Goal: Information Seeking & Learning: Find specific fact

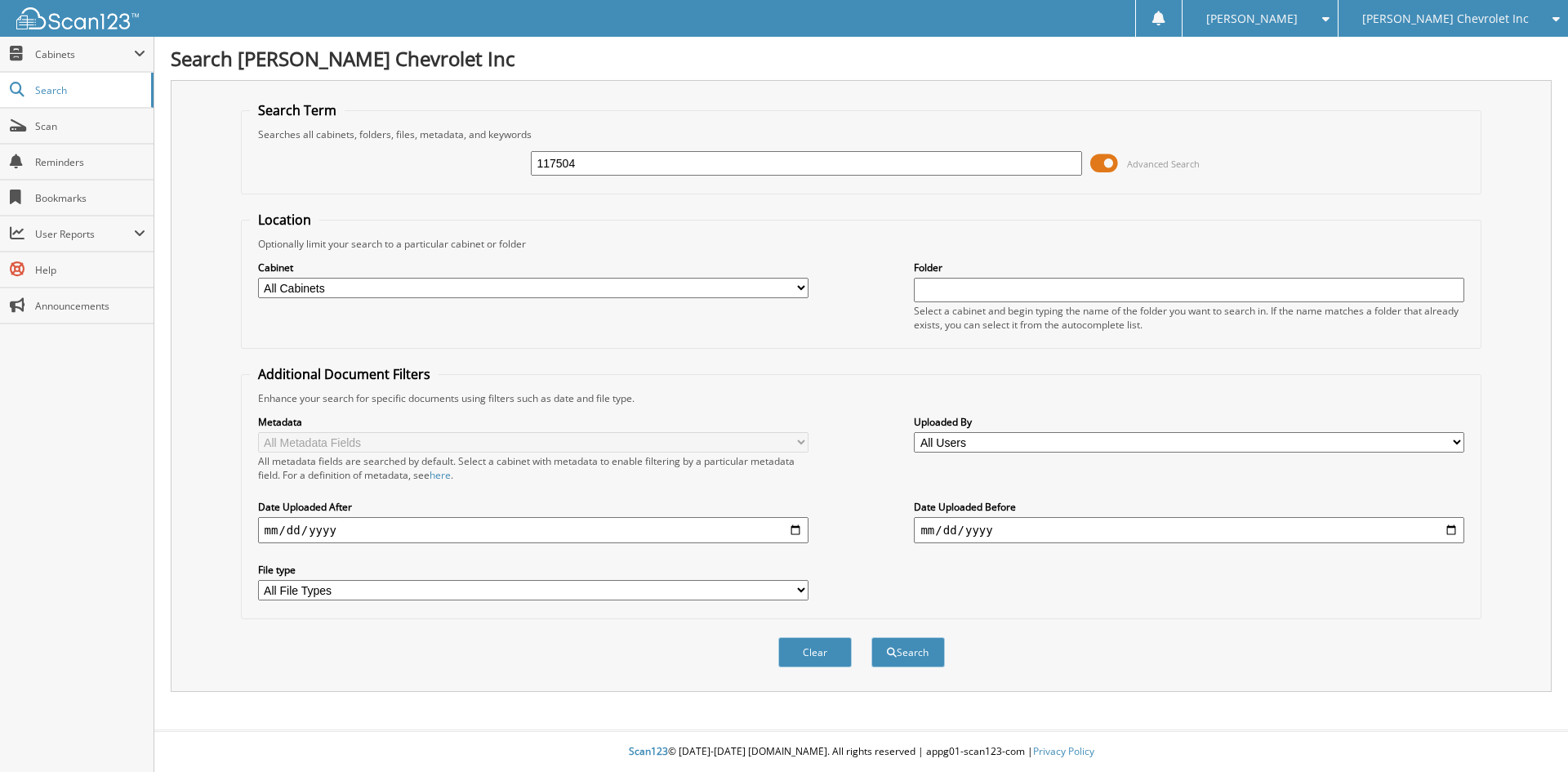
type input "117504"
click at [871, 637] on button "Search" at bounding box center [908, 651] width 74 height 30
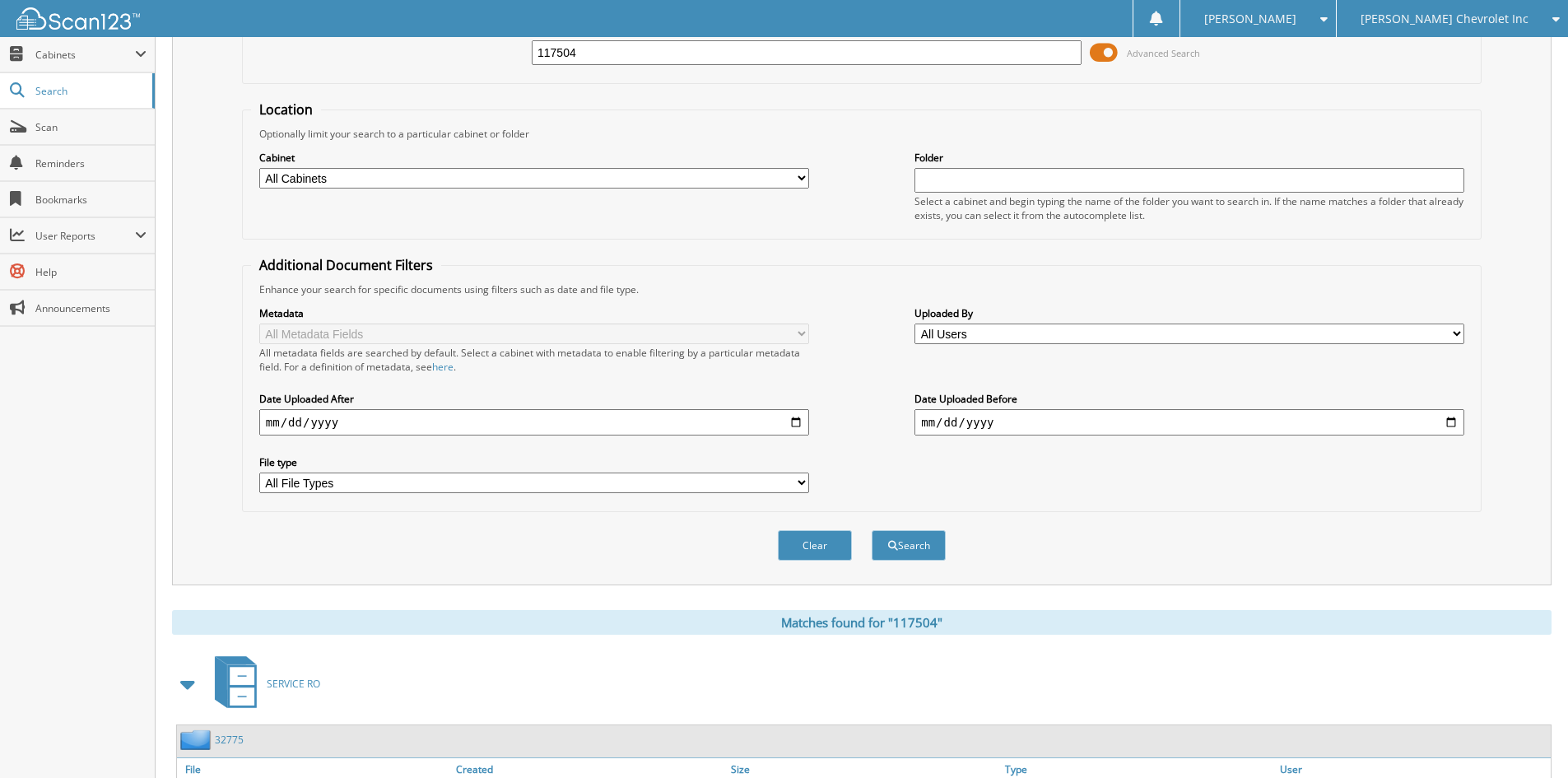
scroll to position [233, 0]
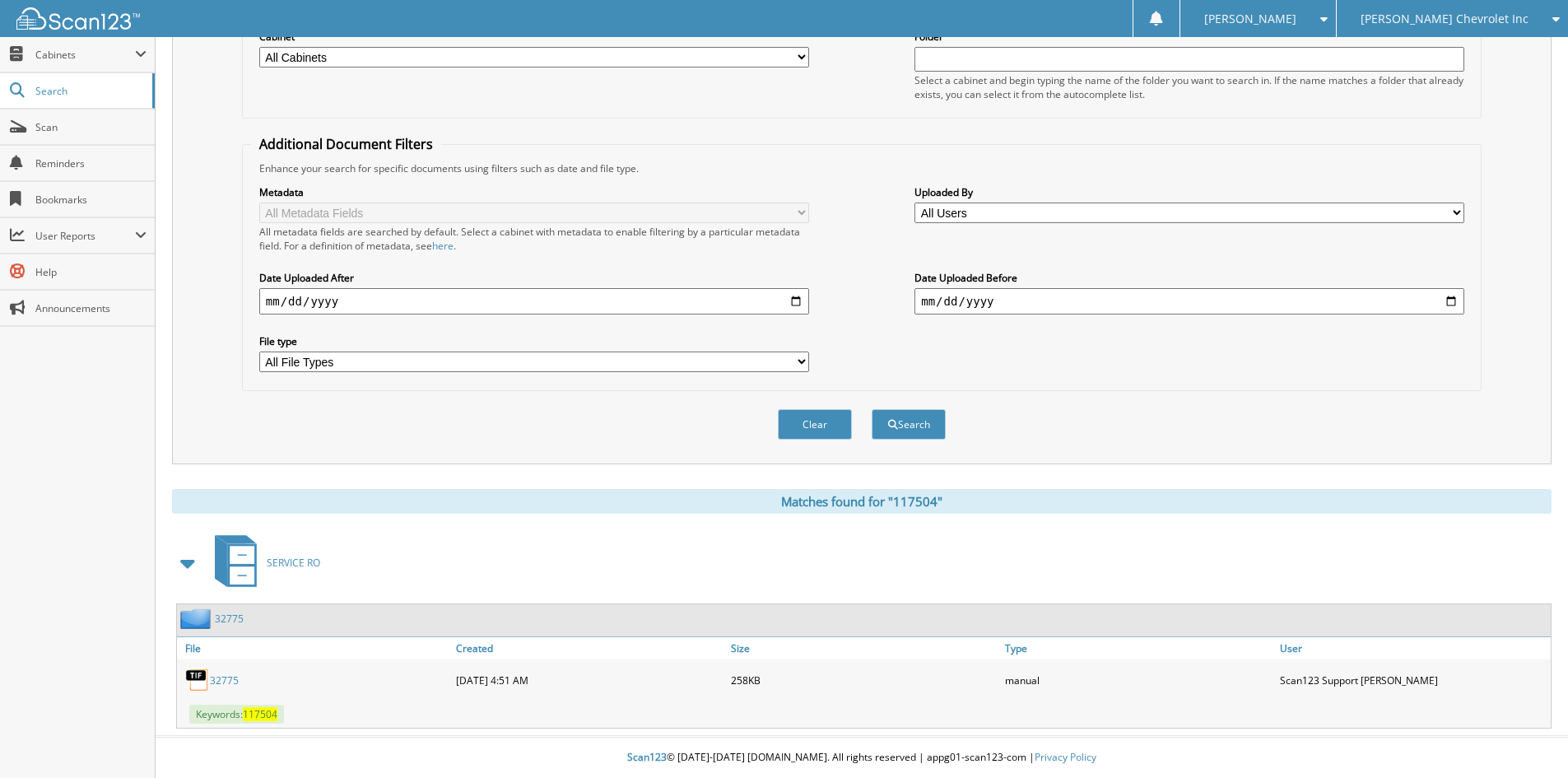
click at [367, 454] on div "Clear Search" at bounding box center [862, 424] width 1240 height 66
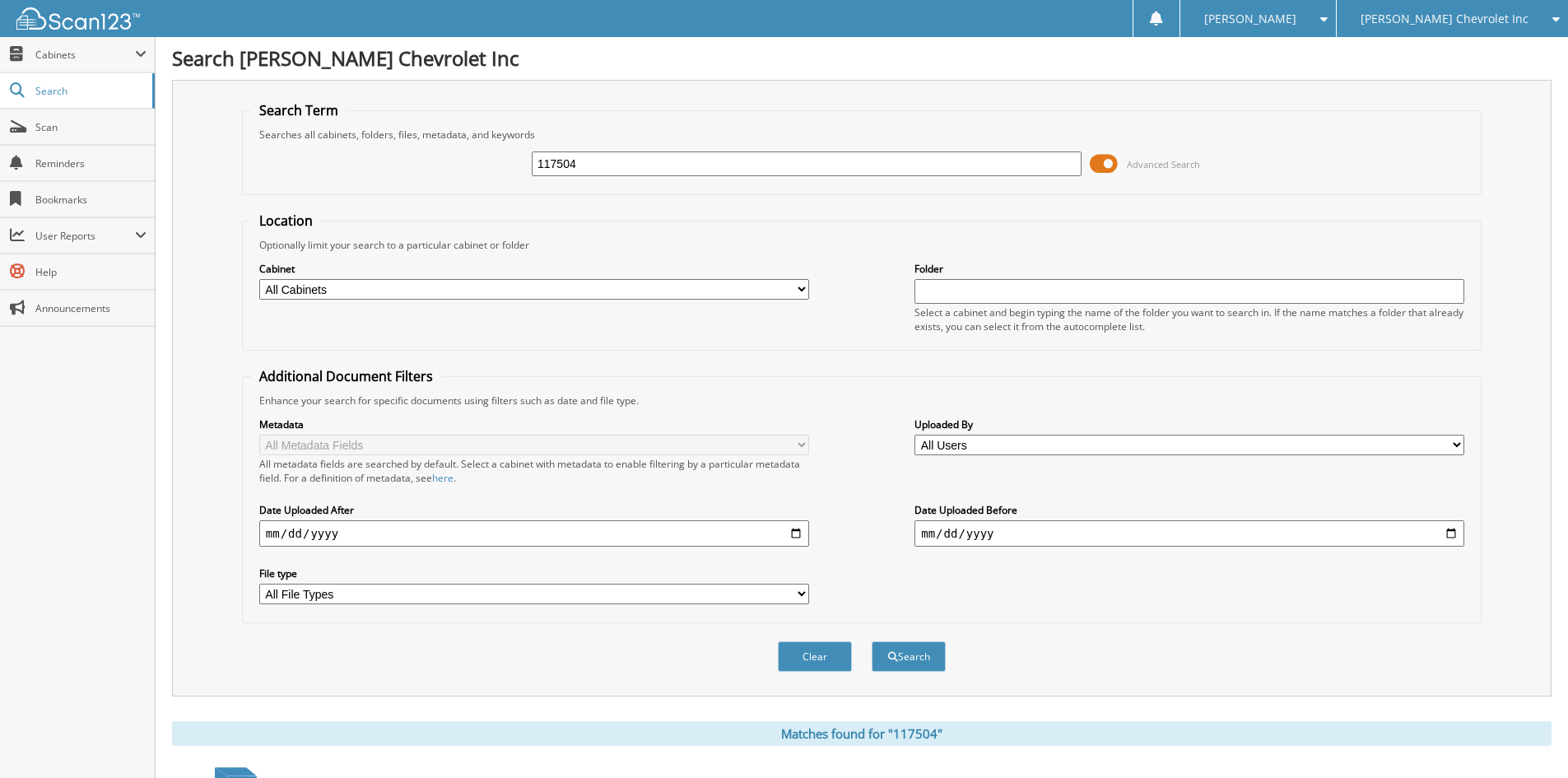
scroll to position [0, 0]
click at [812, 162] on input "117504" at bounding box center [807, 165] width 550 height 25
click at [871, 642] on button "Search" at bounding box center [909, 657] width 74 height 30
click at [1460, 18] on span "[PERSON_NAME] Chevrolet Inc" at bounding box center [1445, 18] width 168 height 9
click at [1472, 46] on link "[PERSON_NAME] Alfa Romeo" at bounding box center [1452, 51] width 231 height 28
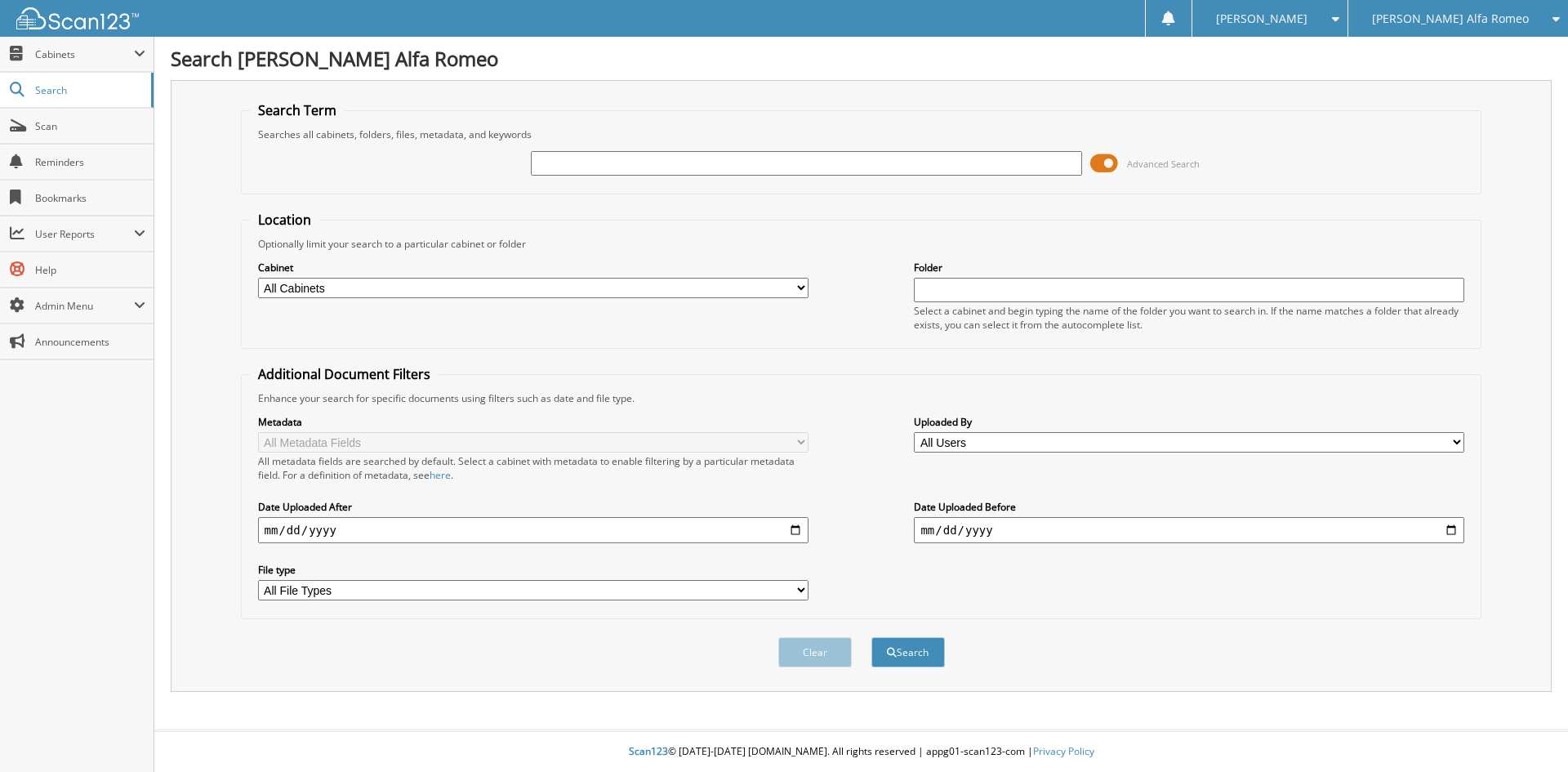
drag, startPoint x: 99, startPoint y: 520, endPoint x: 118, endPoint y: 507, distance: 23.0
click at [99, 520] on div "Close Cabinets This Company All Companies Email Addresses" at bounding box center [77, 404] width 155 height 735
click at [587, 162] on input "text" at bounding box center [806, 163] width 551 height 25
type input "117504"
click at [871, 637] on button "Search" at bounding box center [908, 651] width 74 height 30
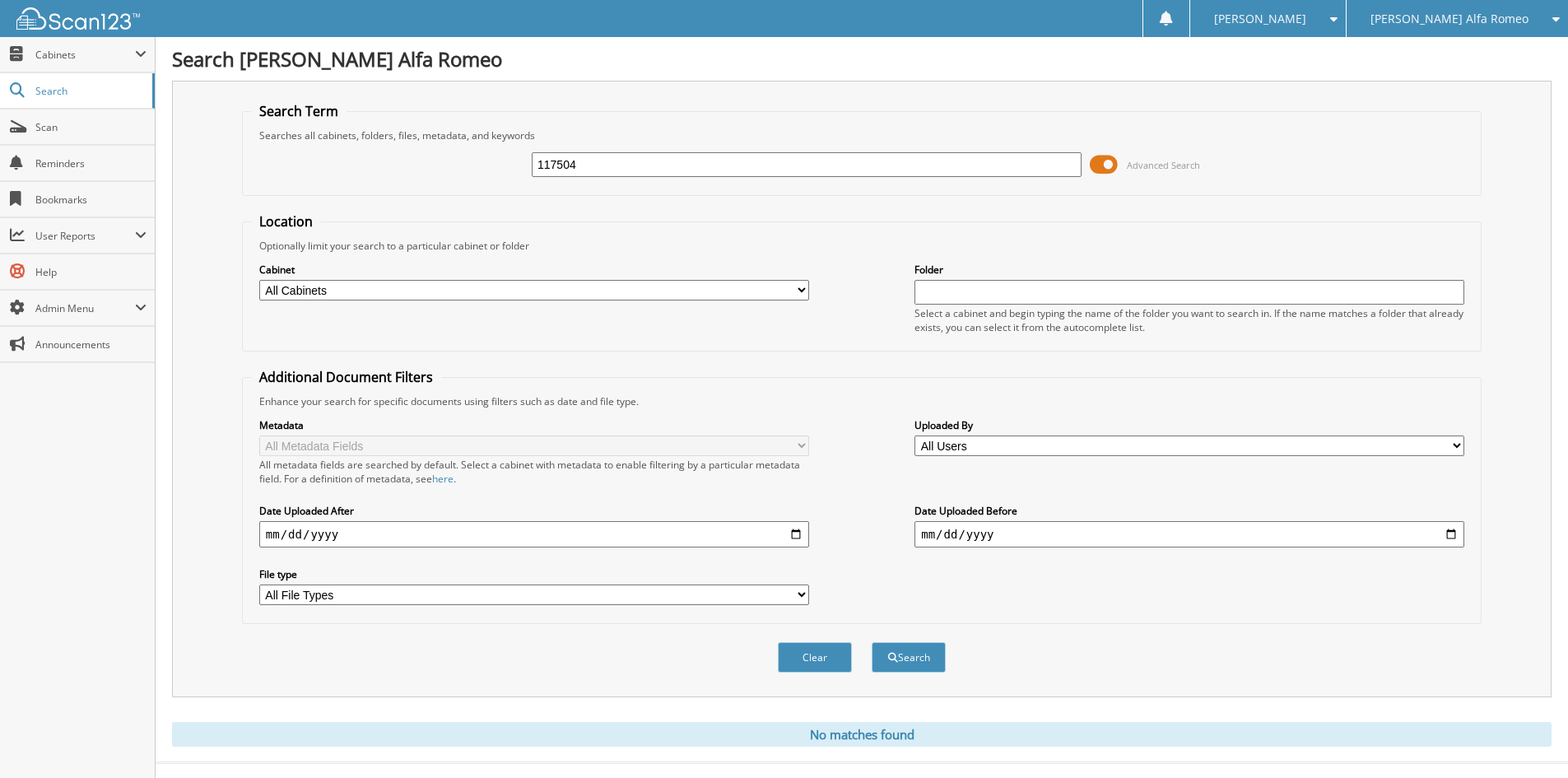
click at [1481, 15] on span "[PERSON_NAME] Alfa Romeo" at bounding box center [1449, 18] width 158 height 9
click at [1485, 42] on link "[PERSON_NAME] Chevrolet Inc" at bounding box center [1458, 51] width 222 height 28
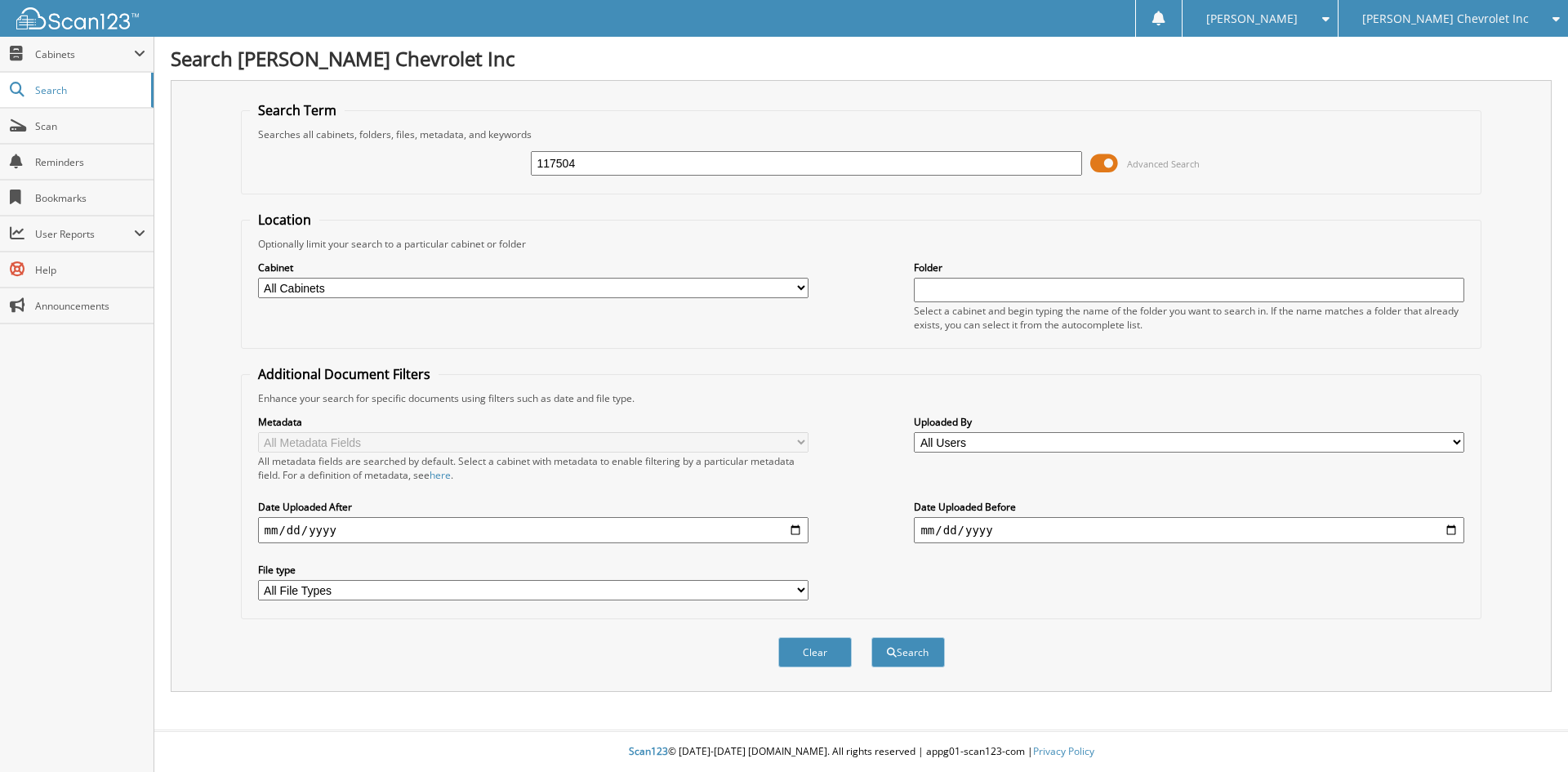
type input "117504"
click at [871, 637] on button "Search" at bounding box center [908, 651] width 74 height 30
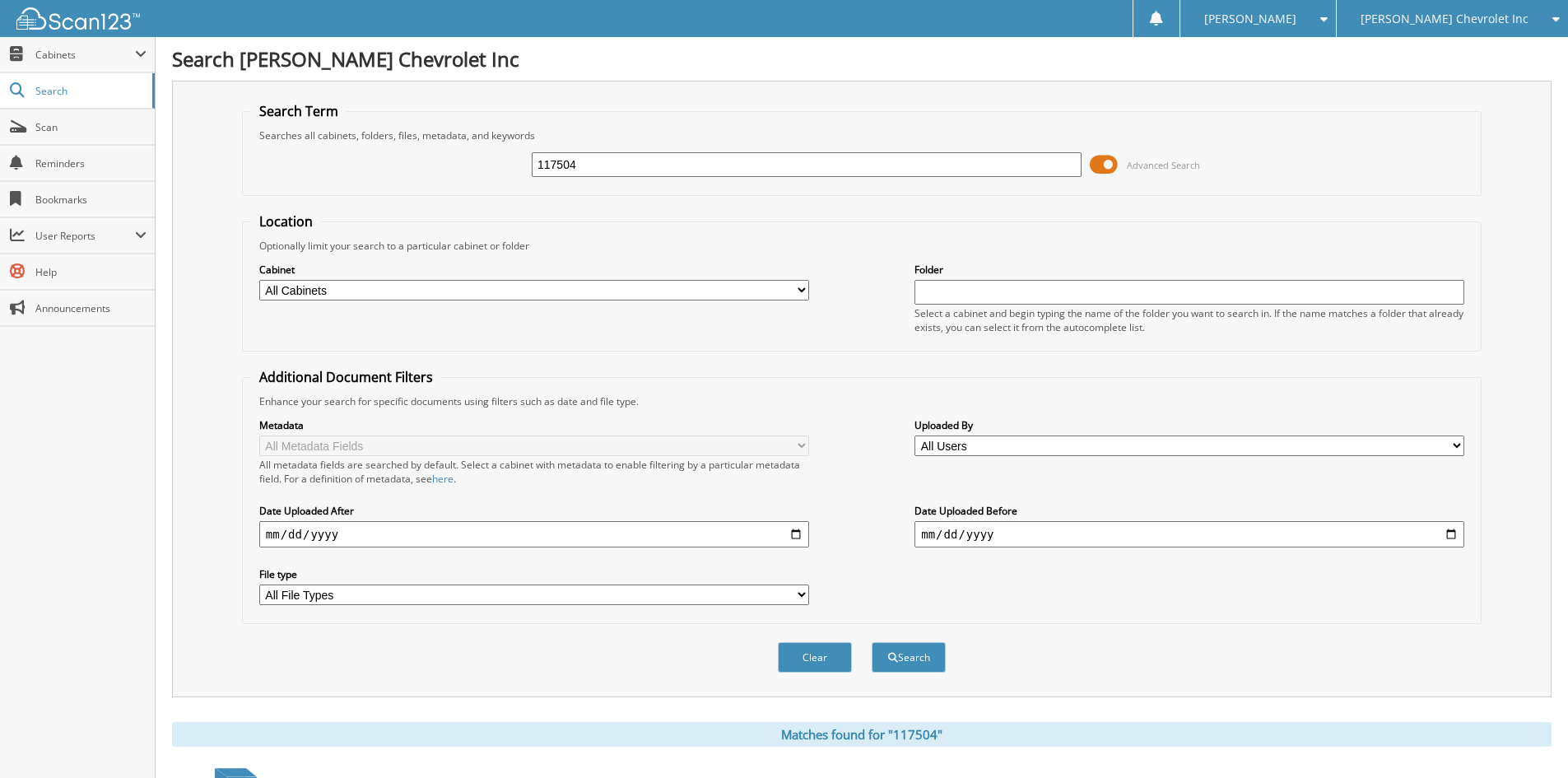
click at [179, 543] on div "Search Term Searches all cabinets, folders, files, metadata, and keywords 11750…" at bounding box center [862, 389] width 1380 height 616
drag, startPoint x: 627, startPoint y: 168, endPoint x: 577, endPoint y: 152, distance: 52.5
click at [577, 152] on input "117504" at bounding box center [807, 165] width 550 height 25
type input "117488"
click at [871, 642] on button "Search" at bounding box center [909, 657] width 74 height 30
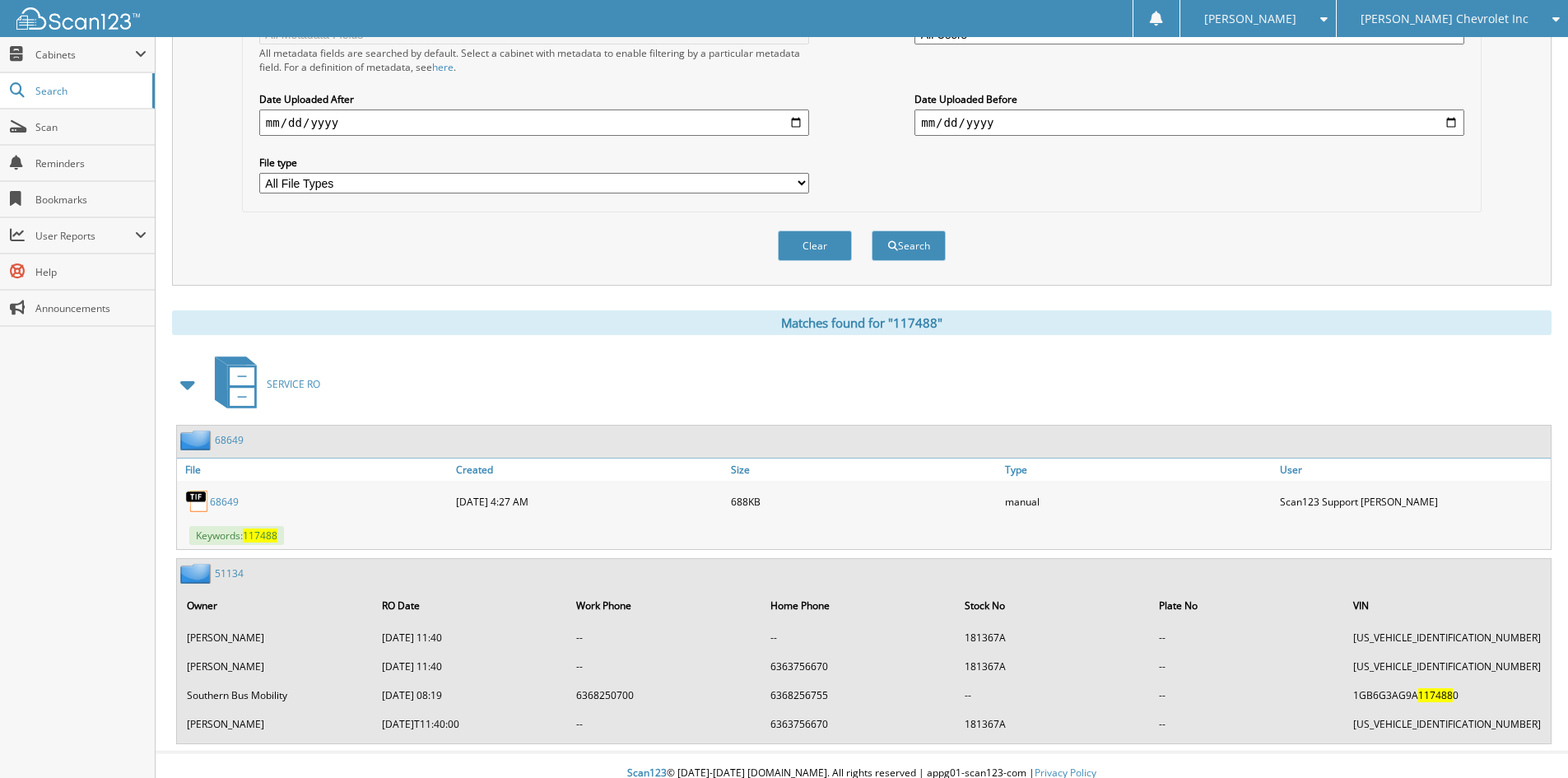
scroll to position [428, 0]
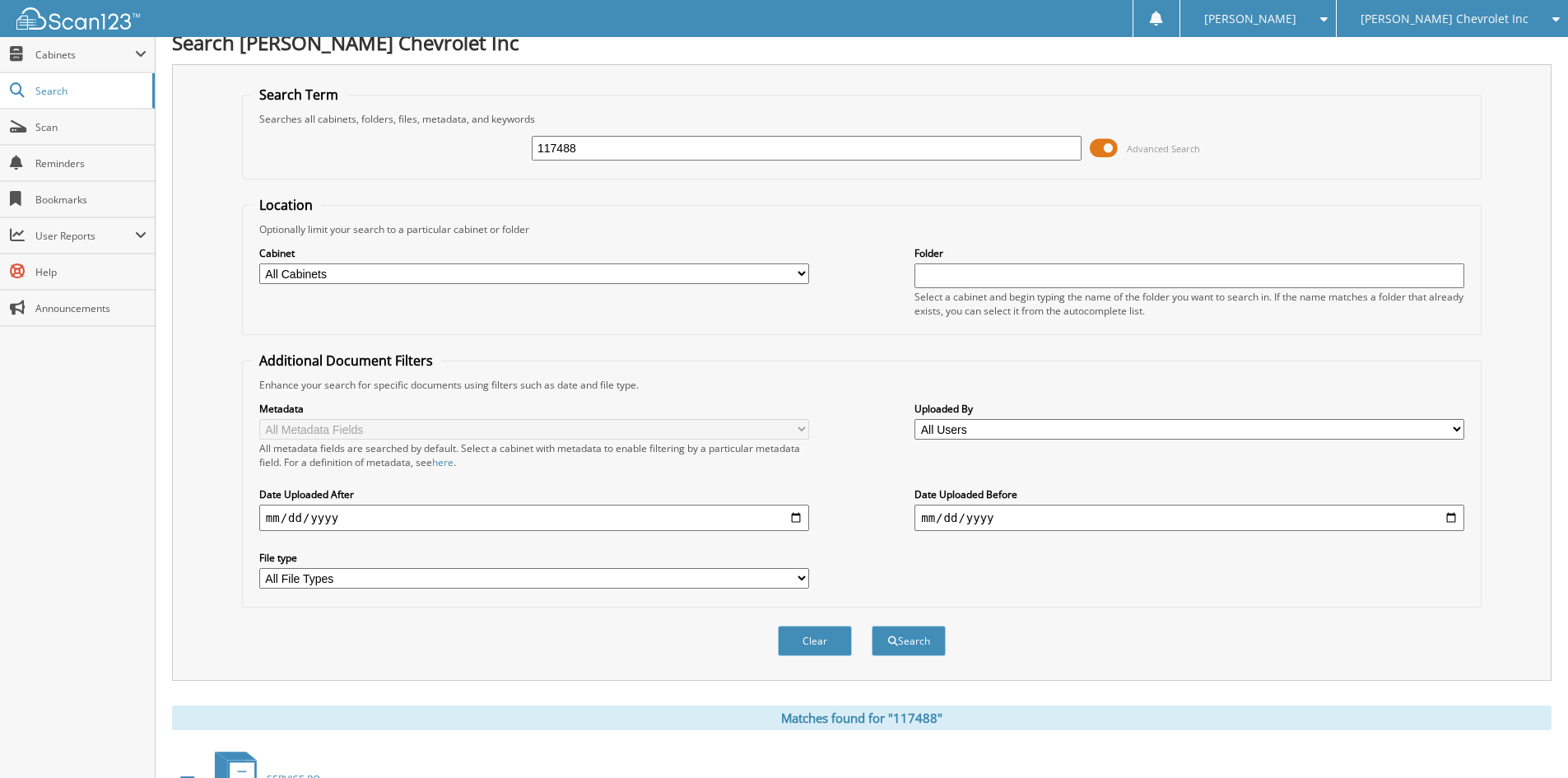
click at [1477, 15] on span "[PERSON_NAME] Chevrolet Inc" at bounding box center [1445, 18] width 168 height 9
click at [1477, 47] on link "[PERSON_NAME] Alfa Romeo" at bounding box center [1452, 51] width 231 height 28
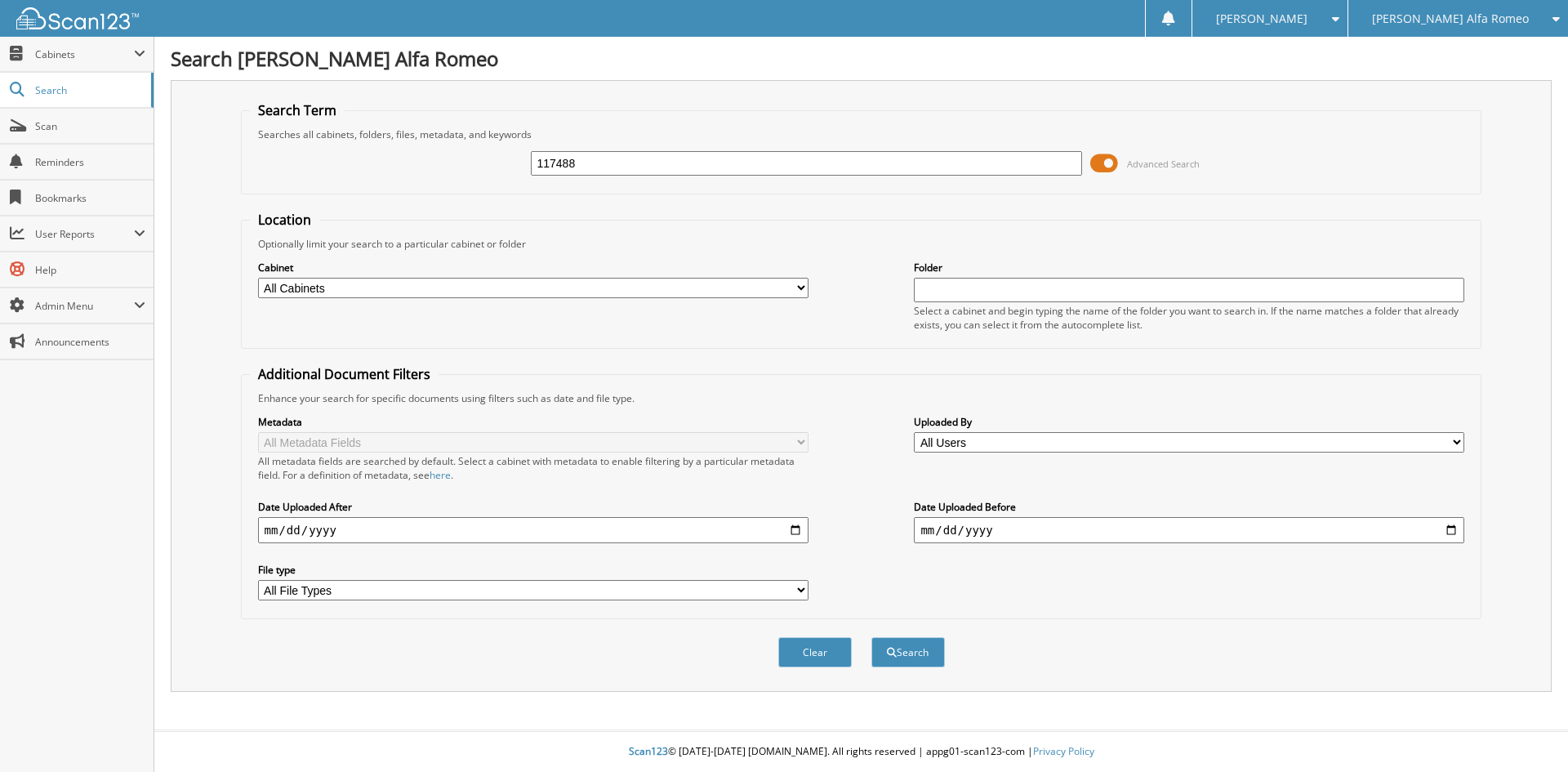
type input "117488"
click at [871, 637] on button "Search" at bounding box center [908, 651] width 74 height 30
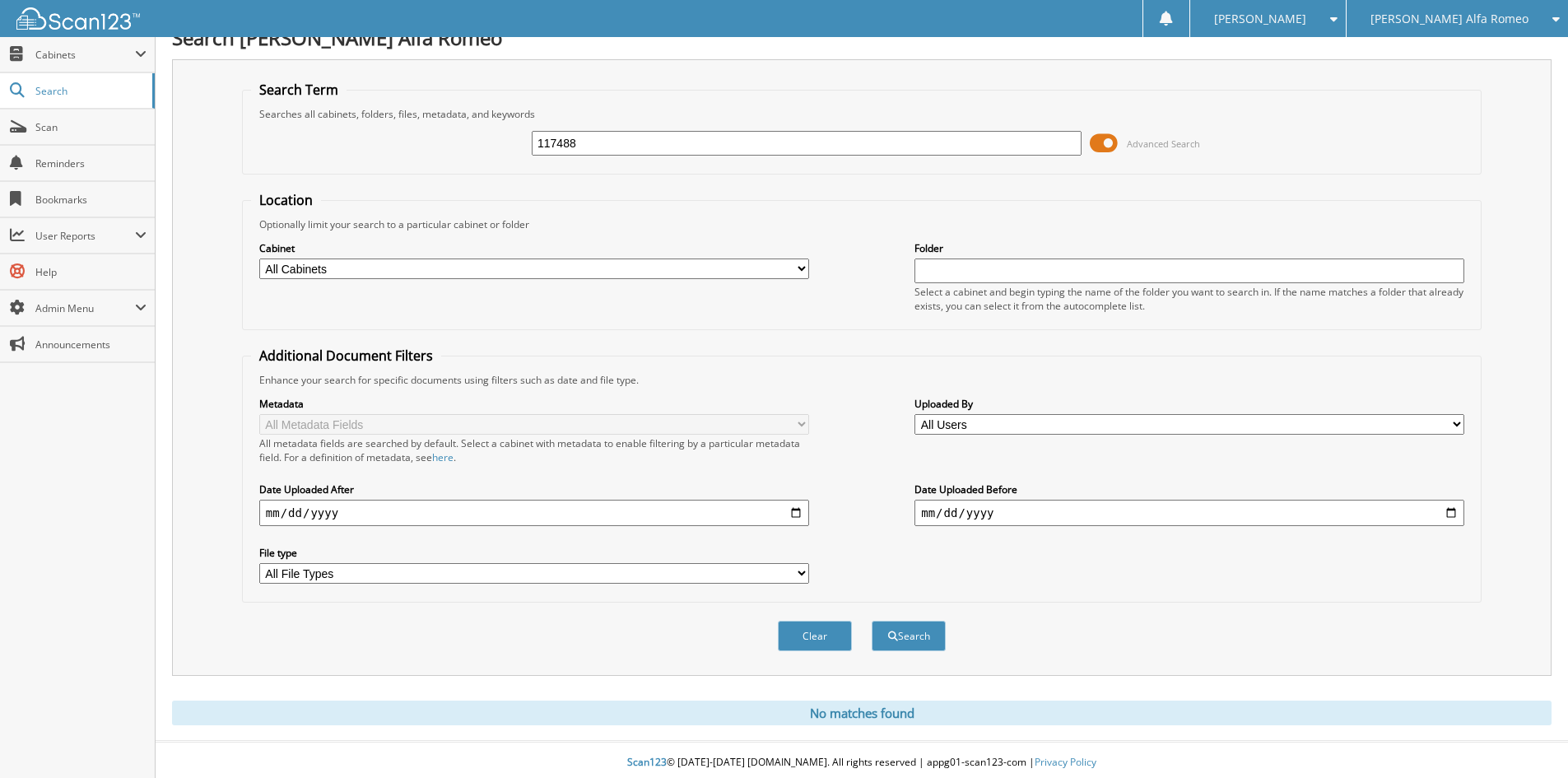
scroll to position [28, 0]
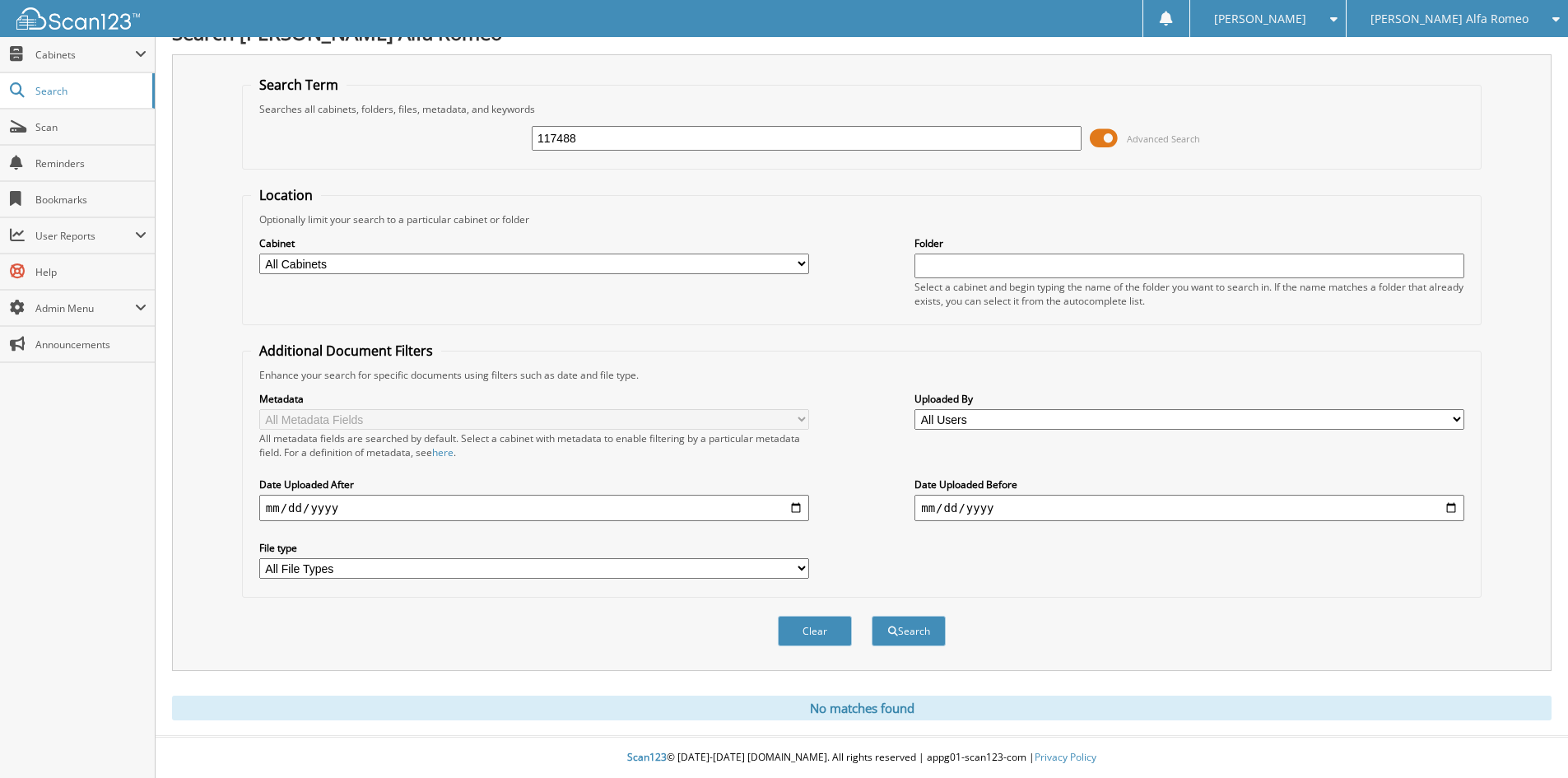
click at [150, 526] on div "Close Cabinets This Company All Companies Email Addresses" at bounding box center [78, 408] width 156 height 741
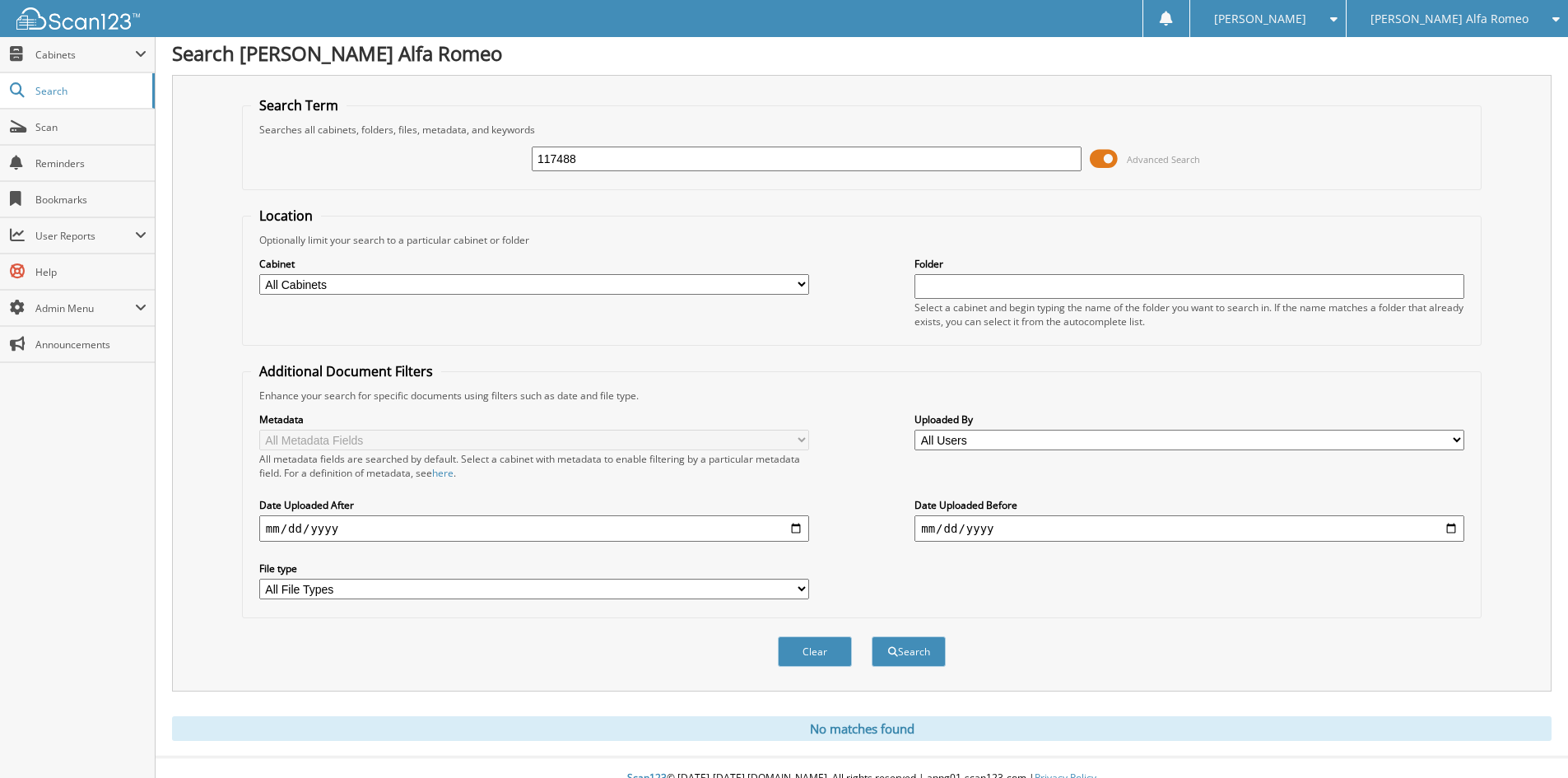
scroll to position [0, 0]
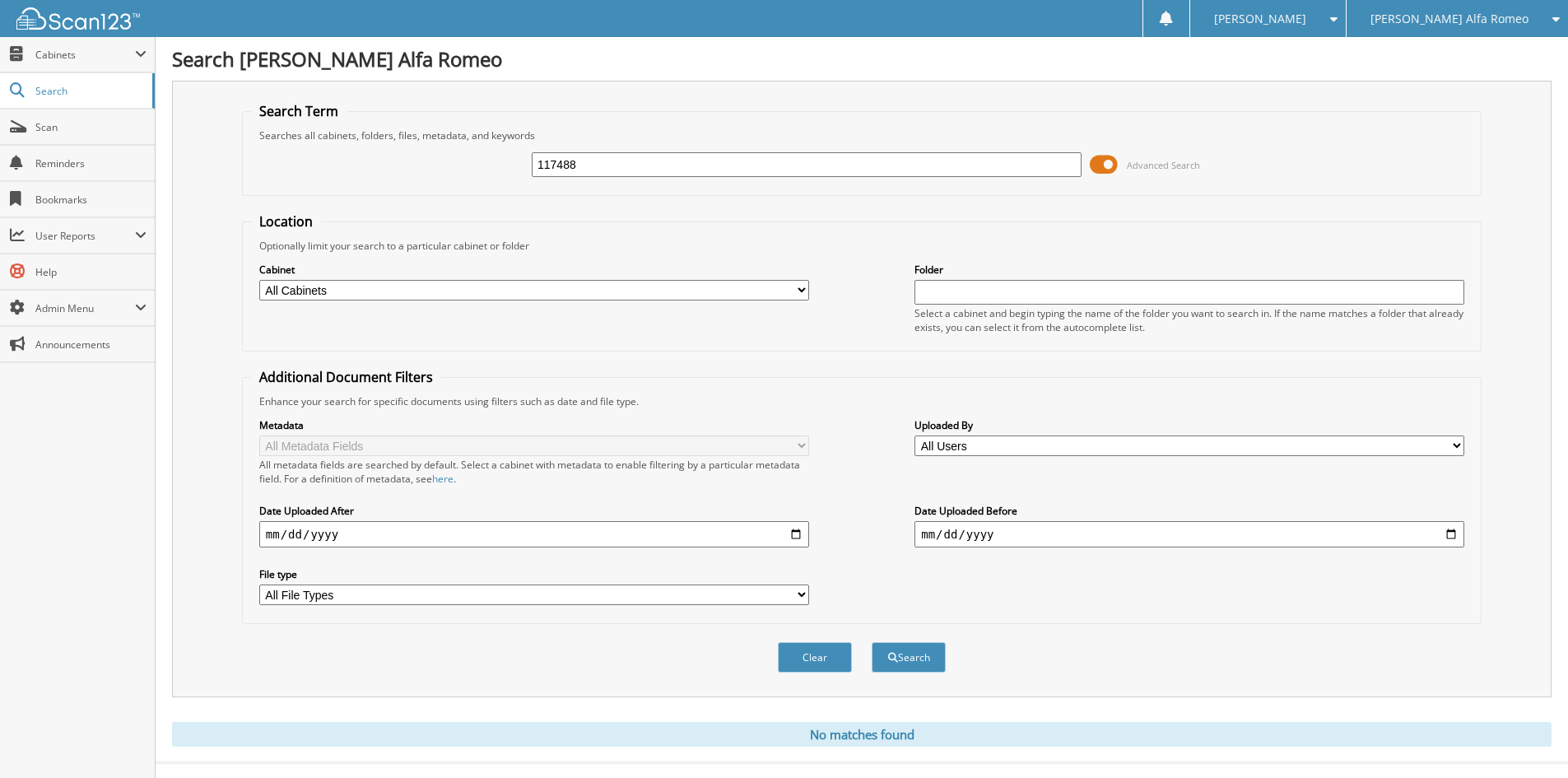
click at [1456, 23] on span "[PERSON_NAME] Alfa Romeo" at bounding box center [1449, 18] width 158 height 9
click at [1457, 45] on link "[PERSON_NAME] Chevrolet Inc" at bounding box center [1458, 51] width 222 height 28
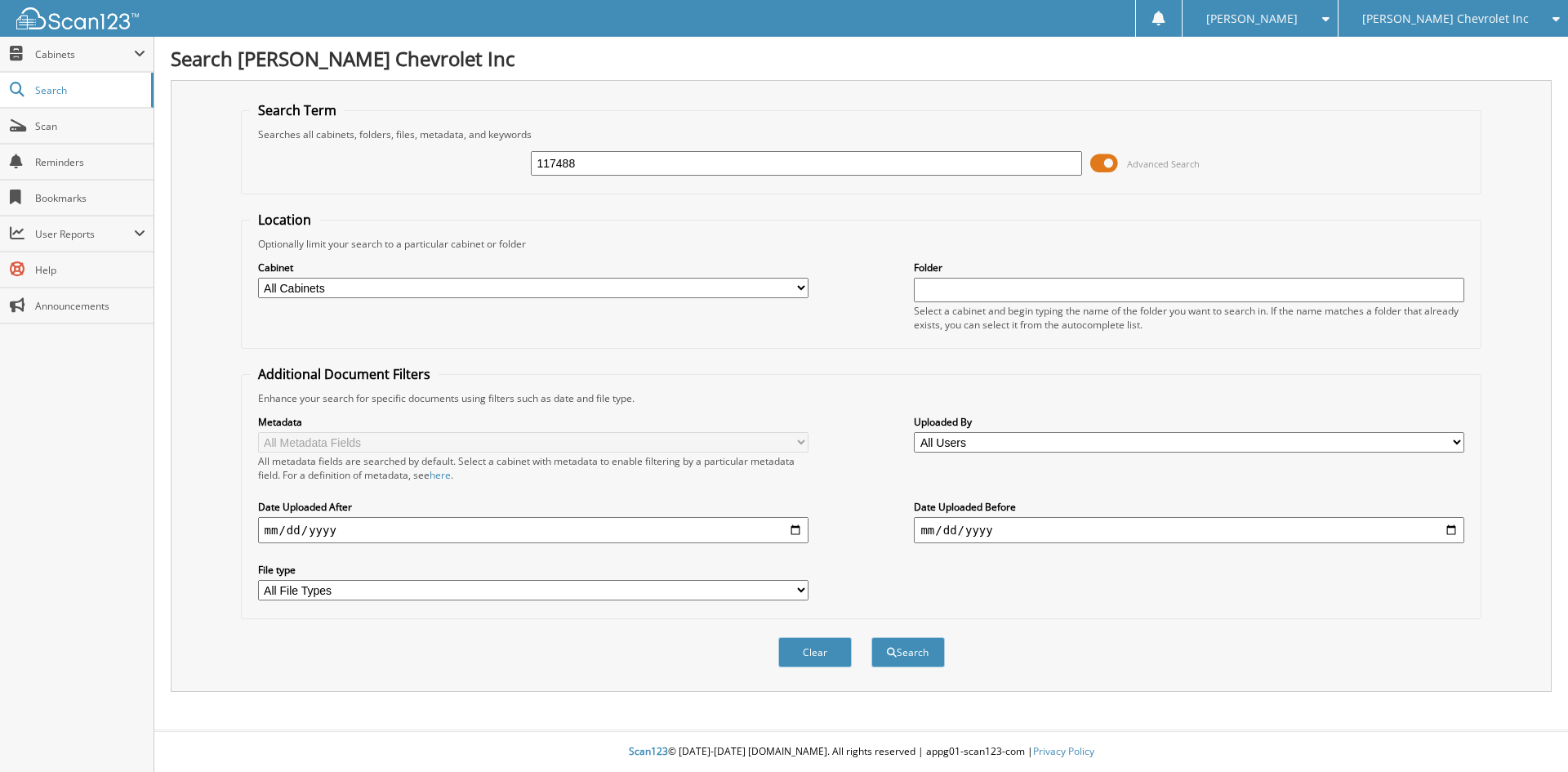
type input "117488"
click at [871, 637] on button "Search" at bounding box center [908, 651] width 74 height 30
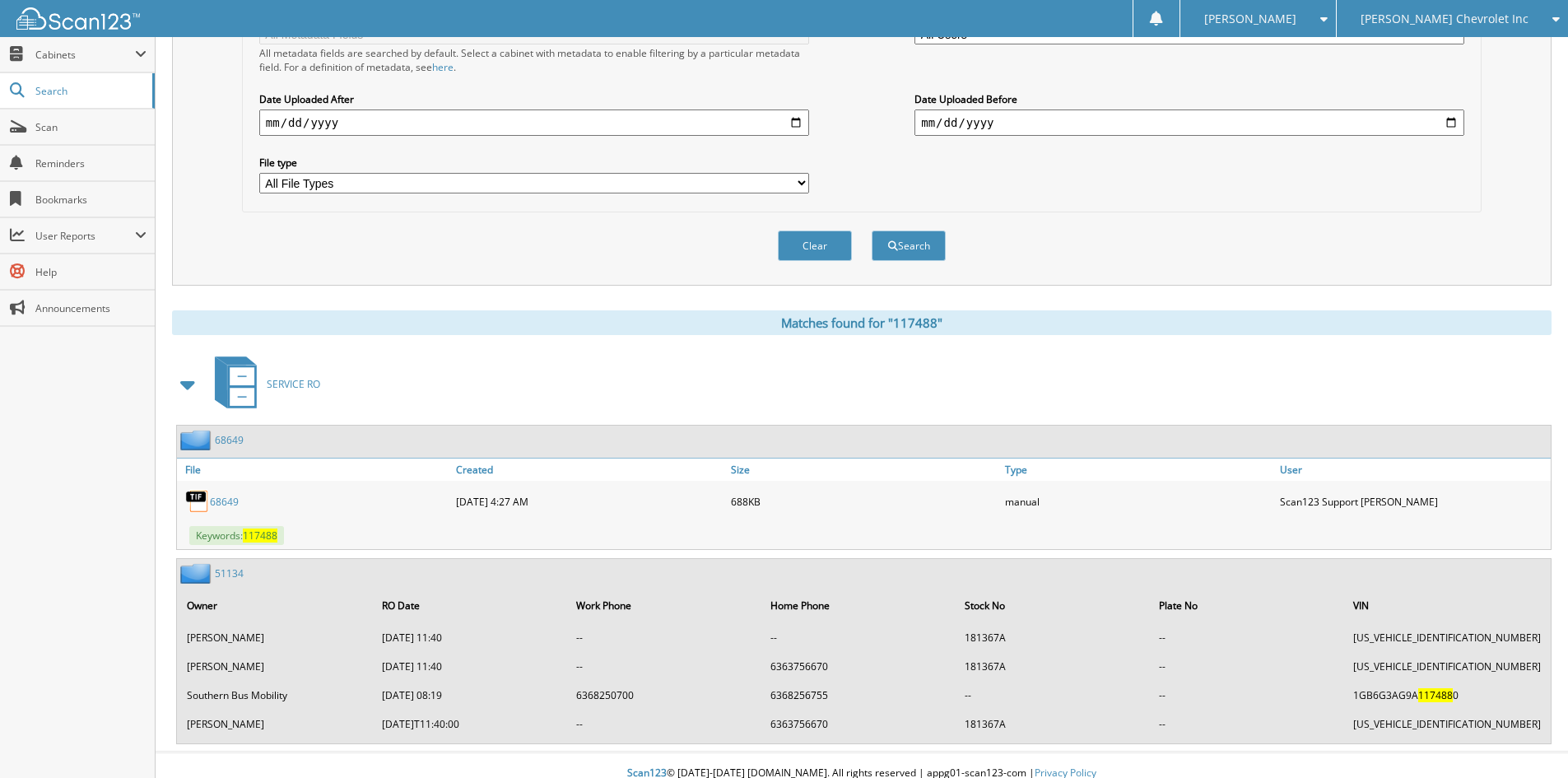
scroll to position [428, 0]
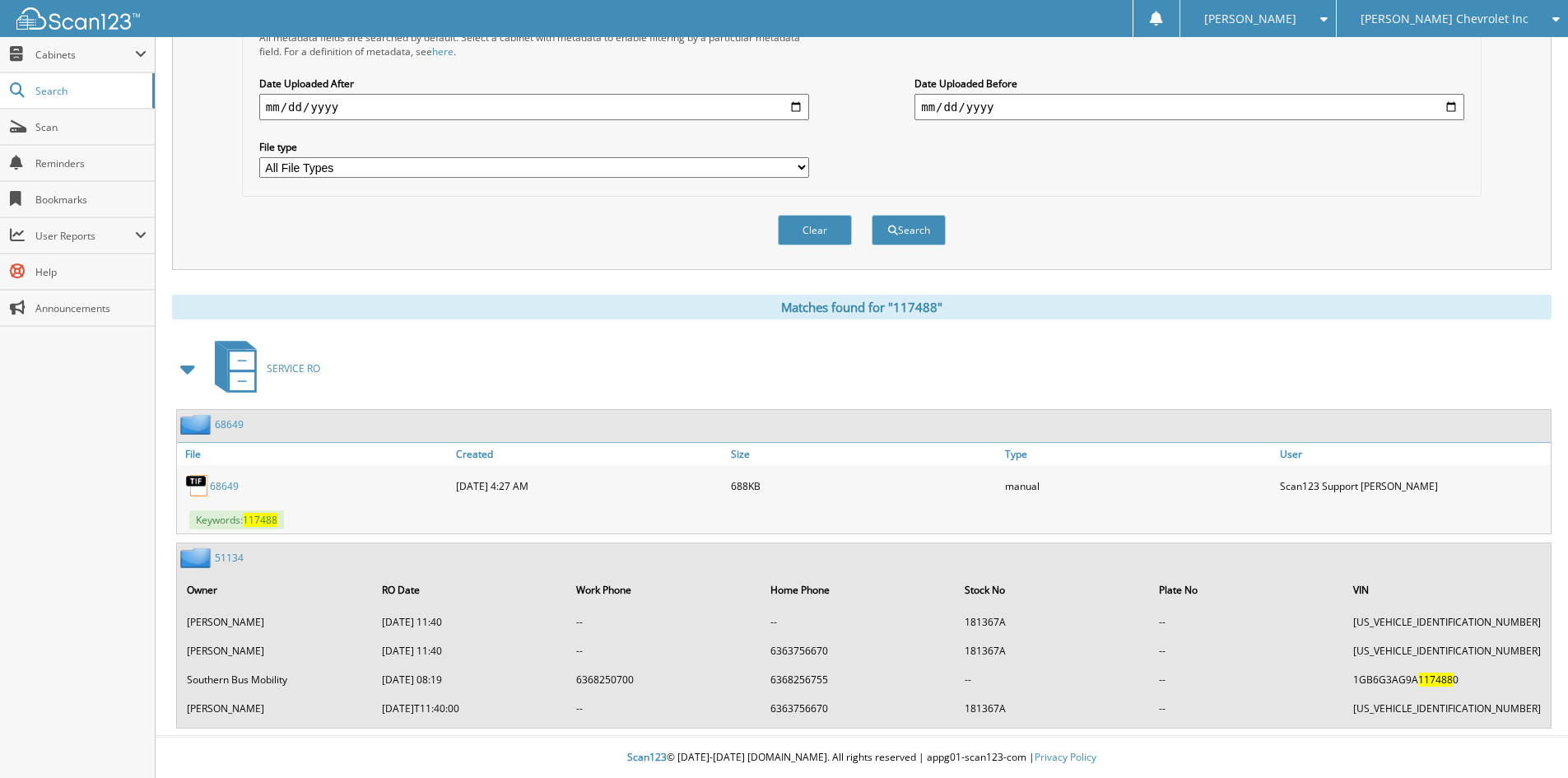
click at [198, 362] on span at bounding box center [188, 369] width 23 height 29
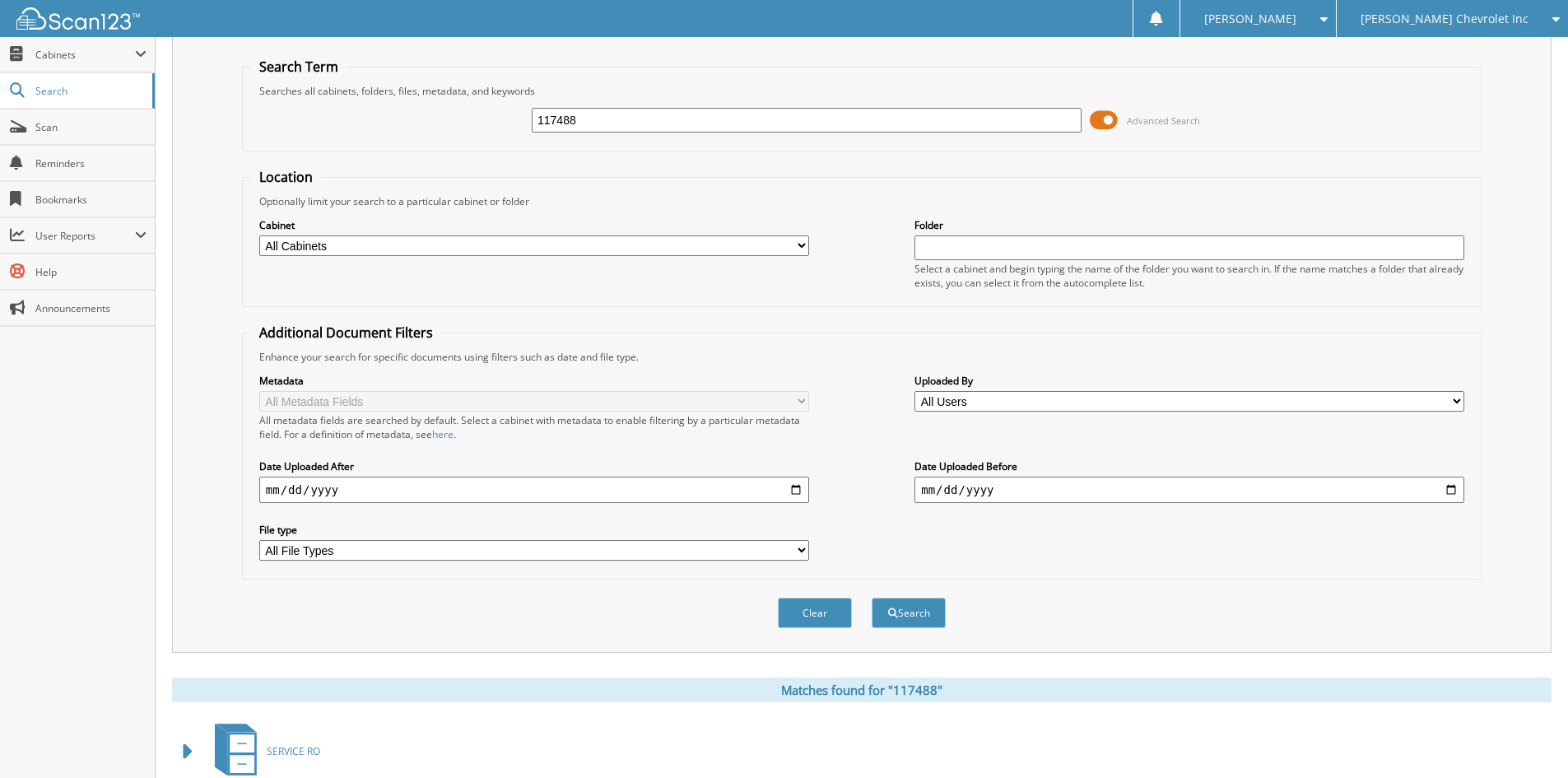
scroll to position [0, 0]
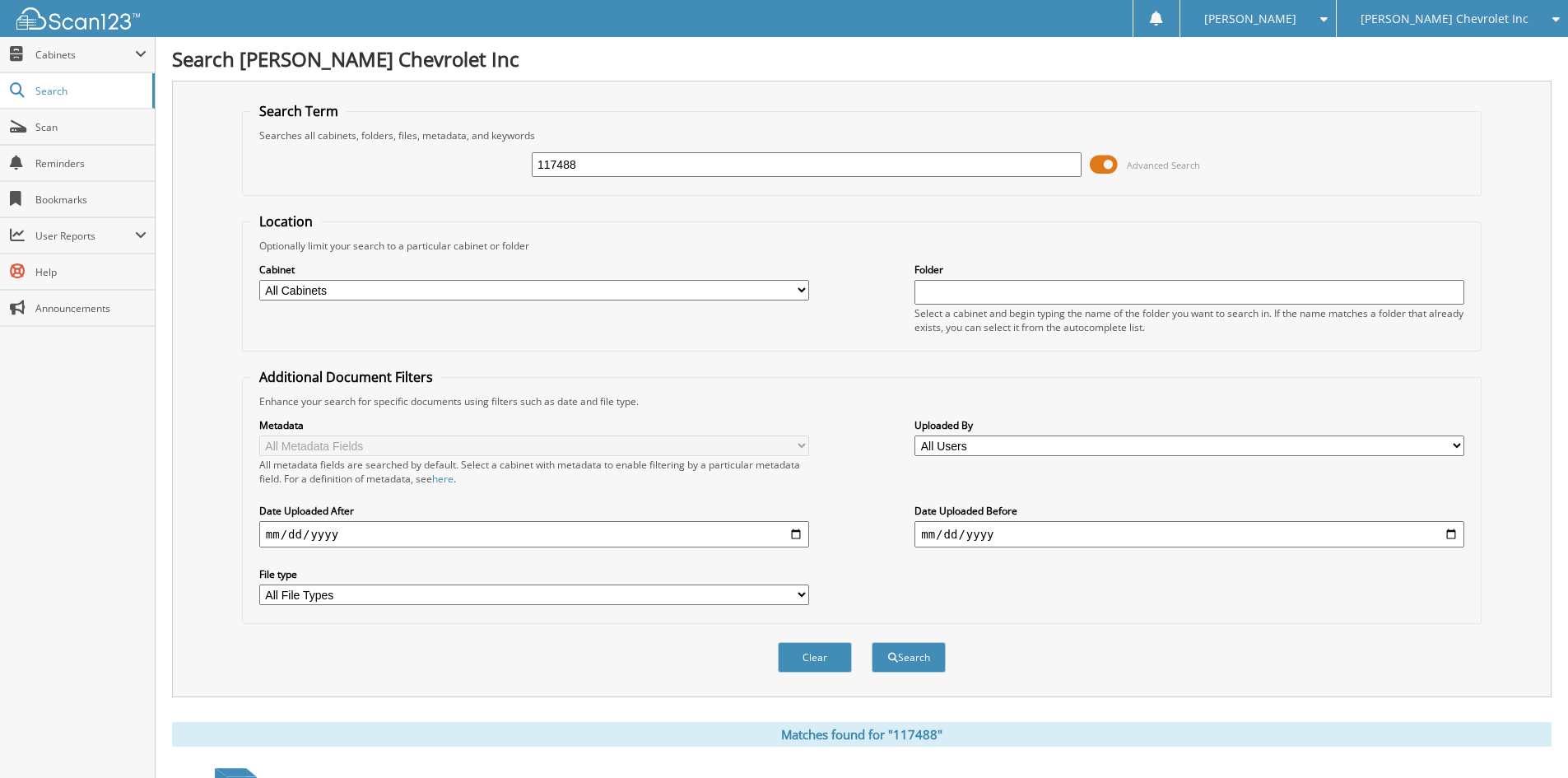
click at [1503, 24] on span "[PERSON_NAME] Chevrolet Inc" at bounding box center [1445, 18] width 168 height 9
click at [1498, 48] on link "[PERSON_NAME] Alfa Romeo" at bounding box center [1452, 51] width 231 height 28
